Goal: Find specific page/section

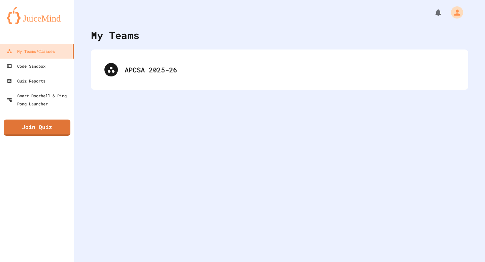
click at [193, 74] on div "APCSA 2025-26" at bounding box center [290, 70] width 330 height 10
